Goal: Use online tool/utility

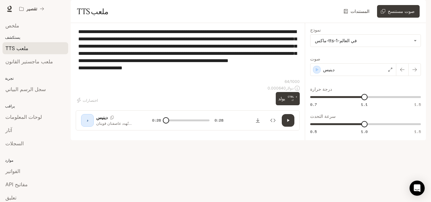
click at [77, 50] on div "**********" at bounding box center [188, 53] width 224 height 51
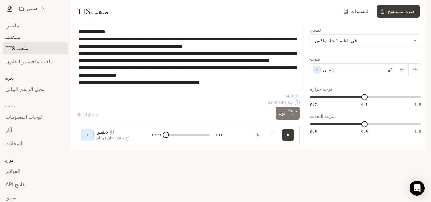
type textarea "**********"
click at [285, 116] on font "يولد" at bounding box center [282, 113] width 7 height 5
drag, startPoint x: 174, startPoint y: 182, endPoint x: 159, endPoint y: 181, distance: 14.9
click at [159, 140] on div "0:00 0:34" at bounding box center [187, 134] width 71 height 9
click at [173, 140] on span at bounding box center [187, 134] width 43 height 9
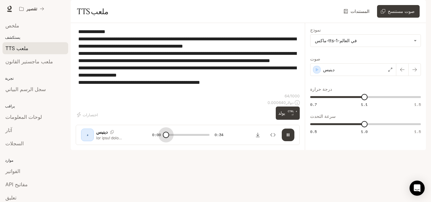
drag, startPoint x: 174, startPoint y: 182, endPoint x: 164, endPoint y: 182, distance: 10.1
click at [164, 138] on span at bounding box center [166, 135] width 6 height 6
click at [287, 120] on button "يولد CTRL + ⏎" at bounding box center [288, 113] width 24 height 13
click at [286, 120] on button "يولد CTRL + ⏎" at bounding box center [288, 113] width 24 height 13
click at [283, 116] on font "يولد" at bounding box center [282, 113] width 7 height 5
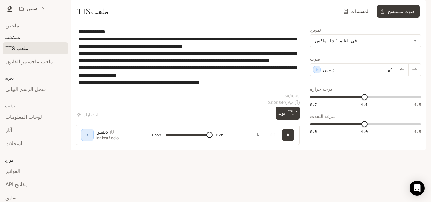
type input "*"
click at [258, 138] on icon "تنزيل الصوت" at bounding box center [258, 135] width 5 height 5
